Goal: Information Seeking & Learning: Learn about a topic

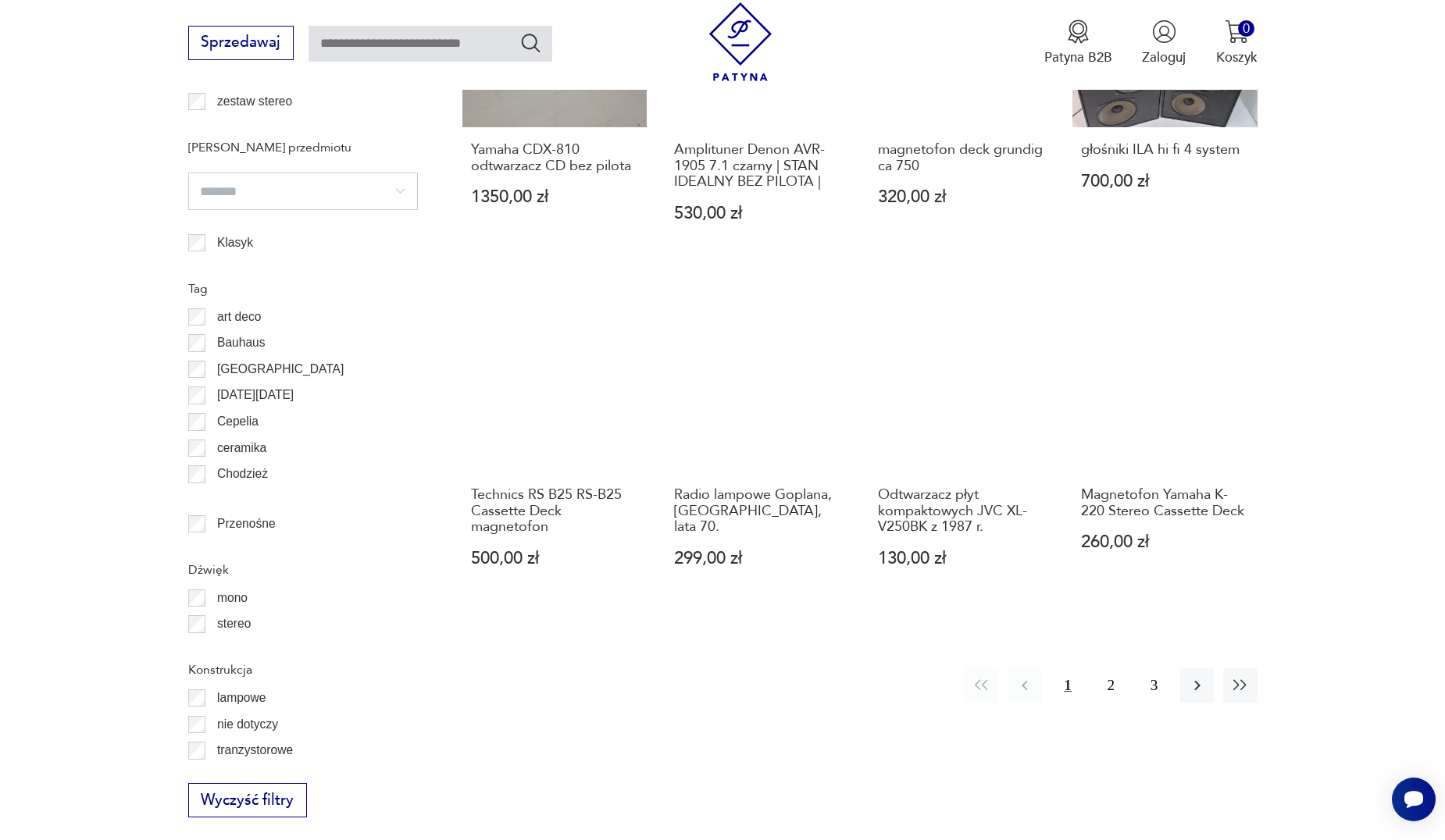
scroll to position [1534, 0]
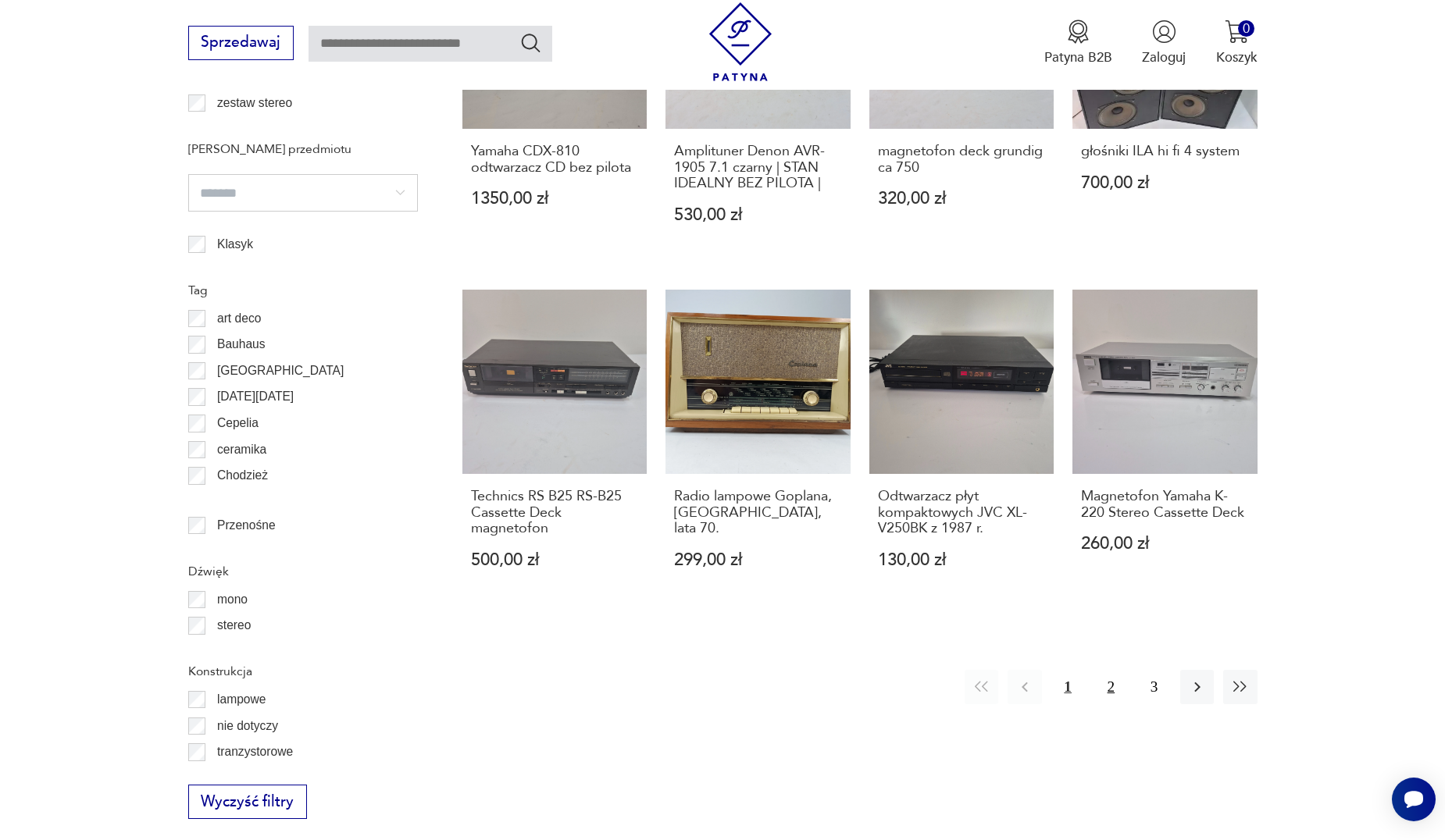
click at [1109, 671] on button "2" at bounding box center [1110, 686] width 34 height 34
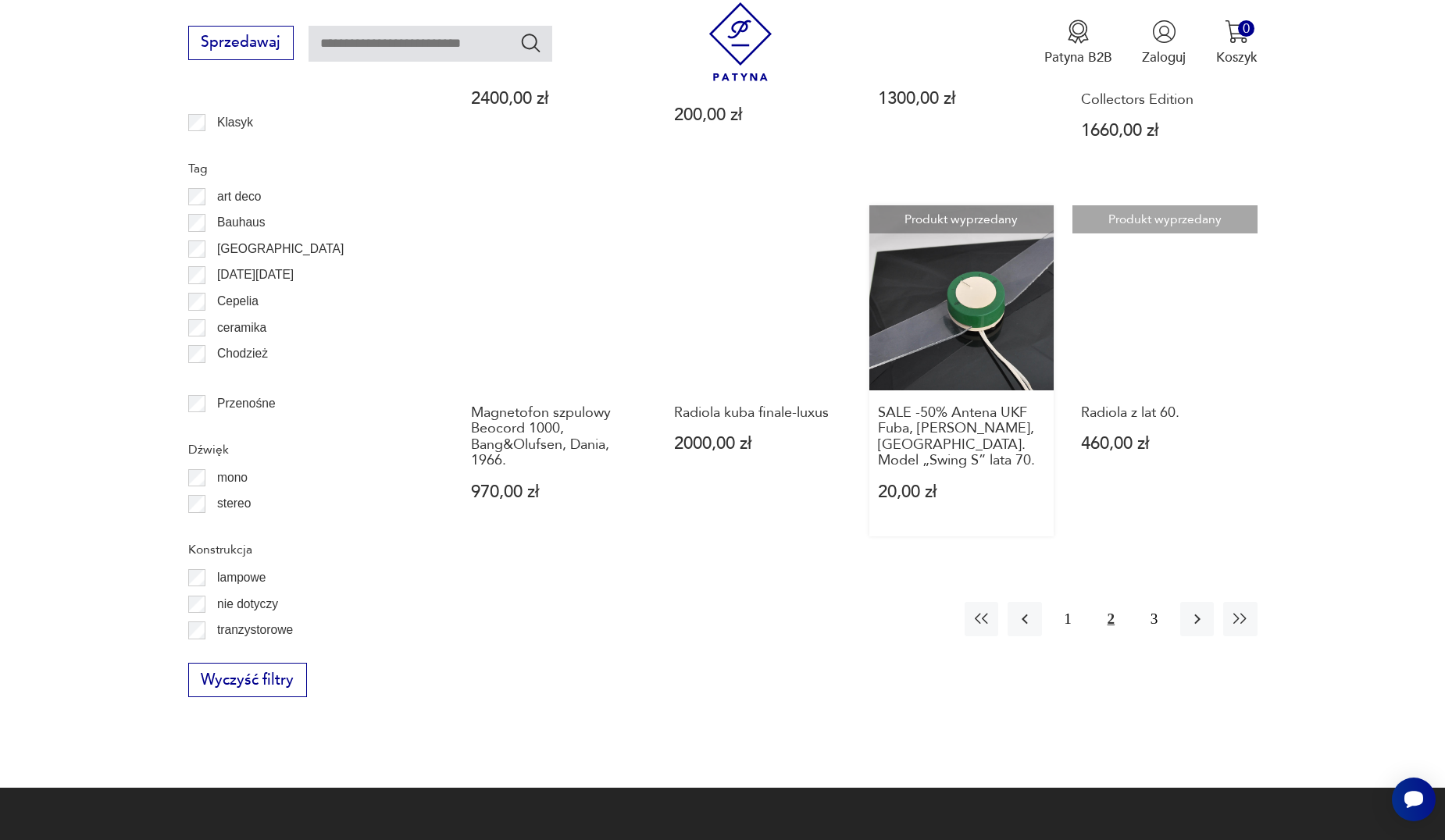
scroll to position [1869, 0]
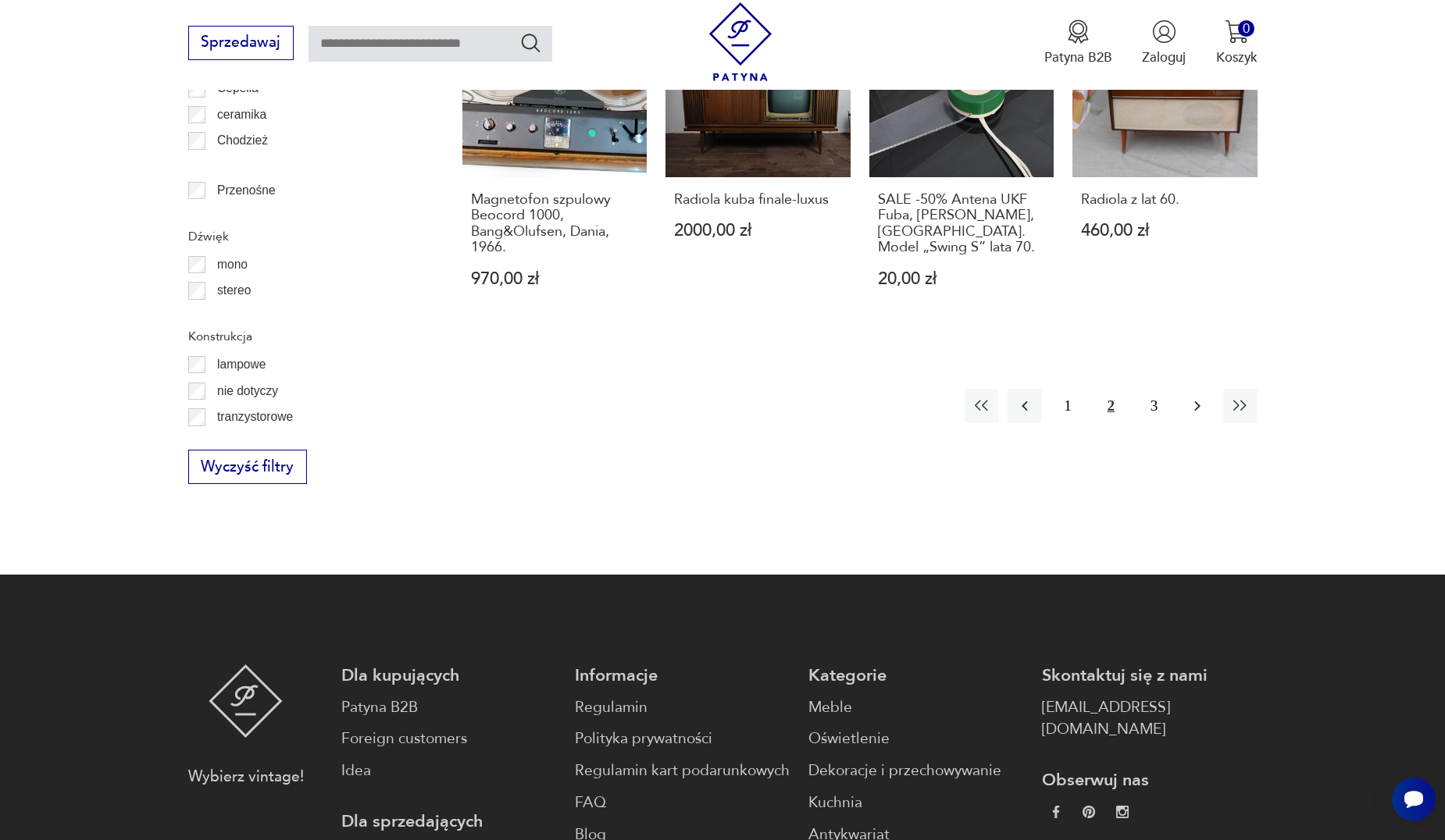
click at [1205, 407] on icon "button" at bounding box center [1197, 406] width 19 height 19
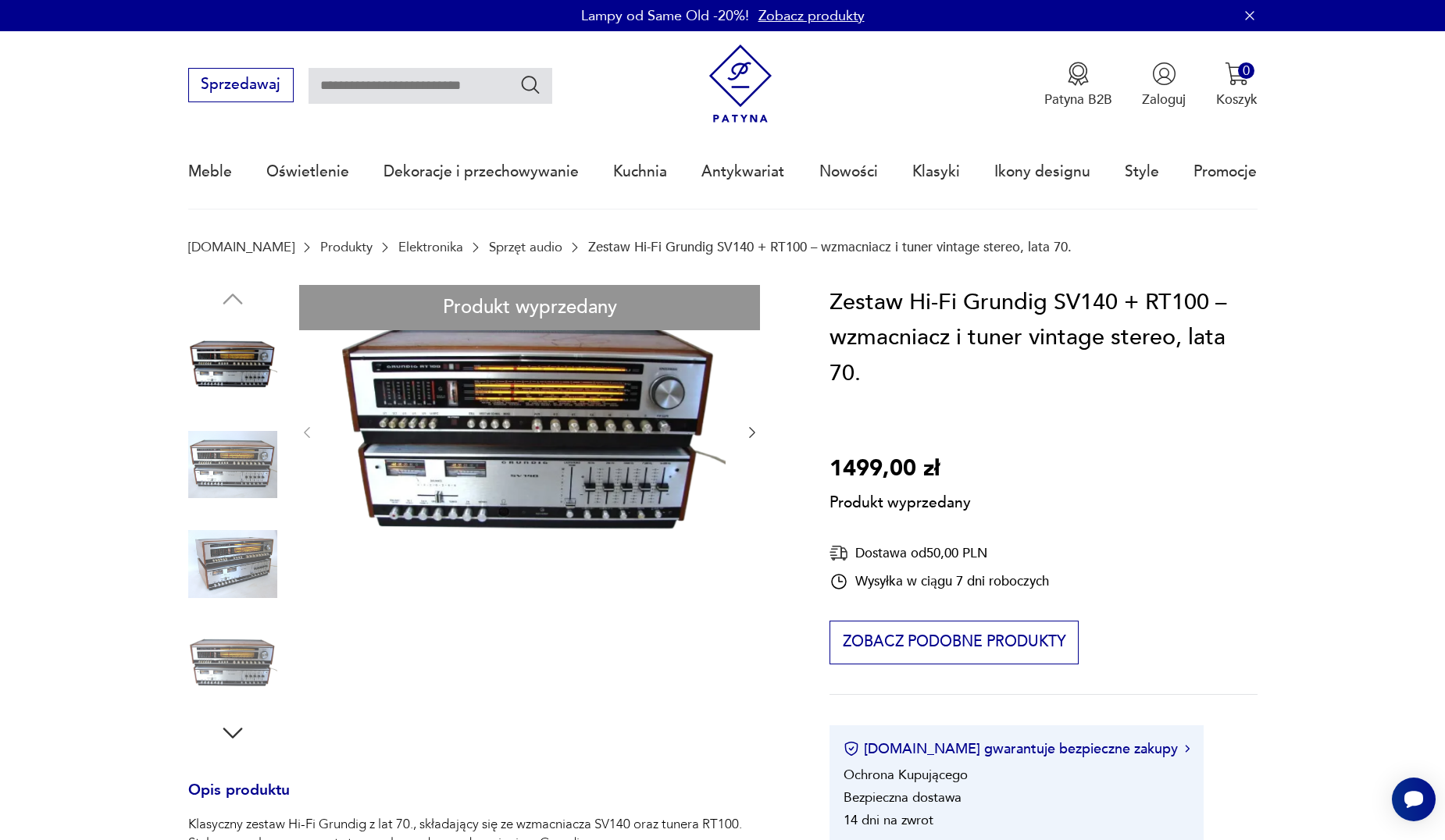
click at [588, 428] on div "Produkt wyprzedany Opis produktu Klasyczny zestaw Hi-Fi Grundig z lat 70., skła…" at bounding box center [487, 738] width 597 height 908
